Goal: Navigation & Orientation: Find specific page/section

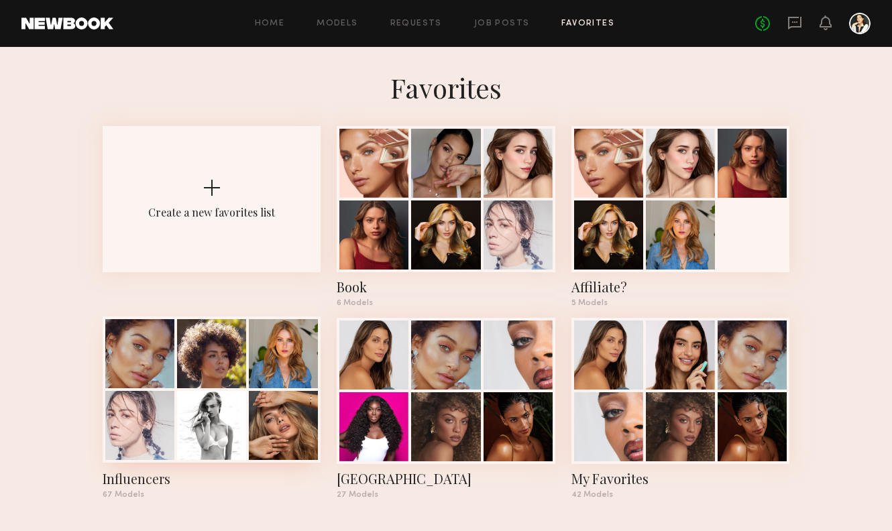
click at [280, 429] on div at bounding box center [283, 425] width 69 height 69
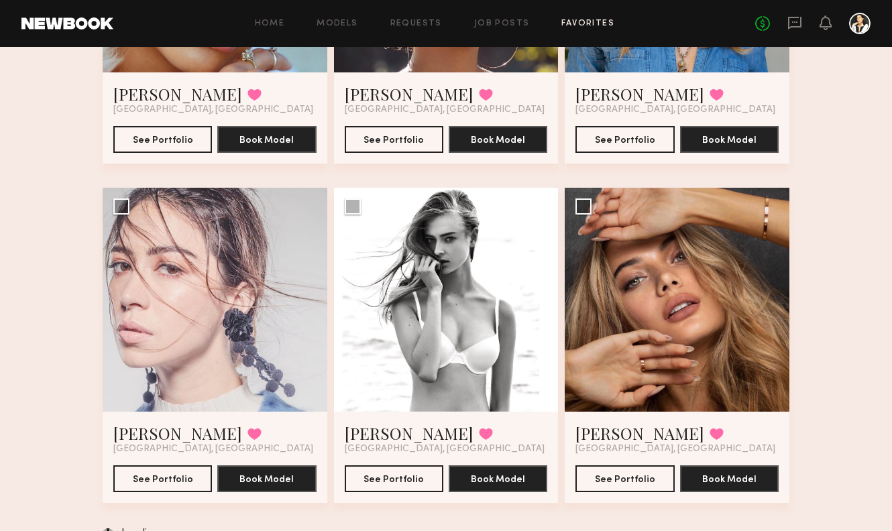
scroll to position [311, 0]
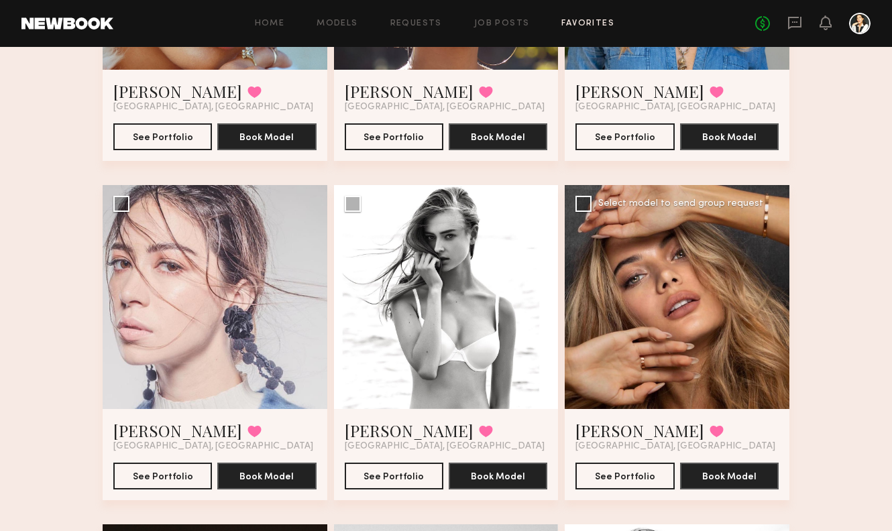
click at [724, 378] on div at bounding box center [677, 297] width 225 height 225
click at [640, 477] on button "See Portfolio" at bounding box center [624, 475] width 99 height 27
